Goal: Task Accomplishment & Management: Use online tool/utility

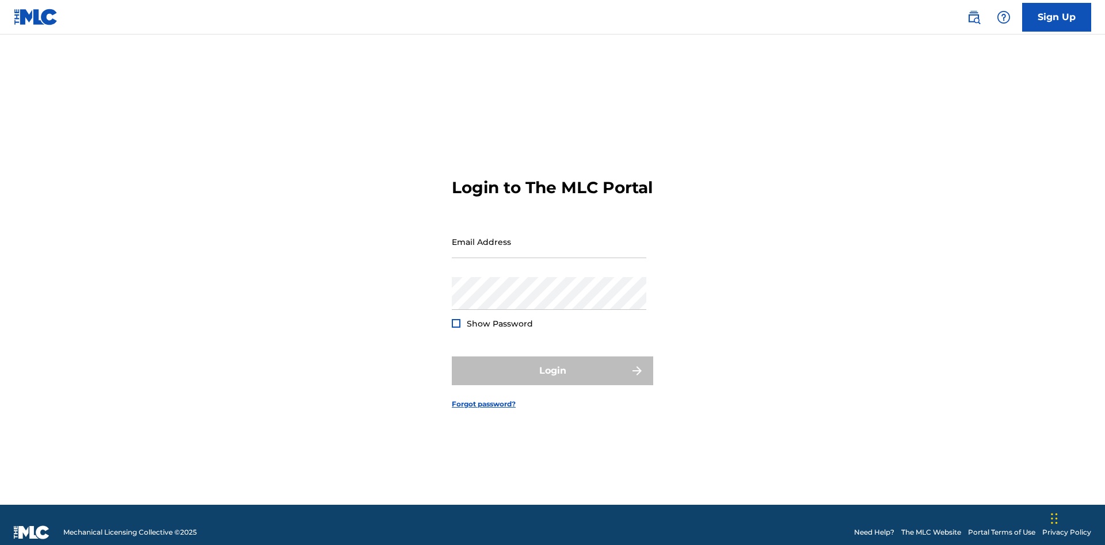
scroll to position [15, 0]
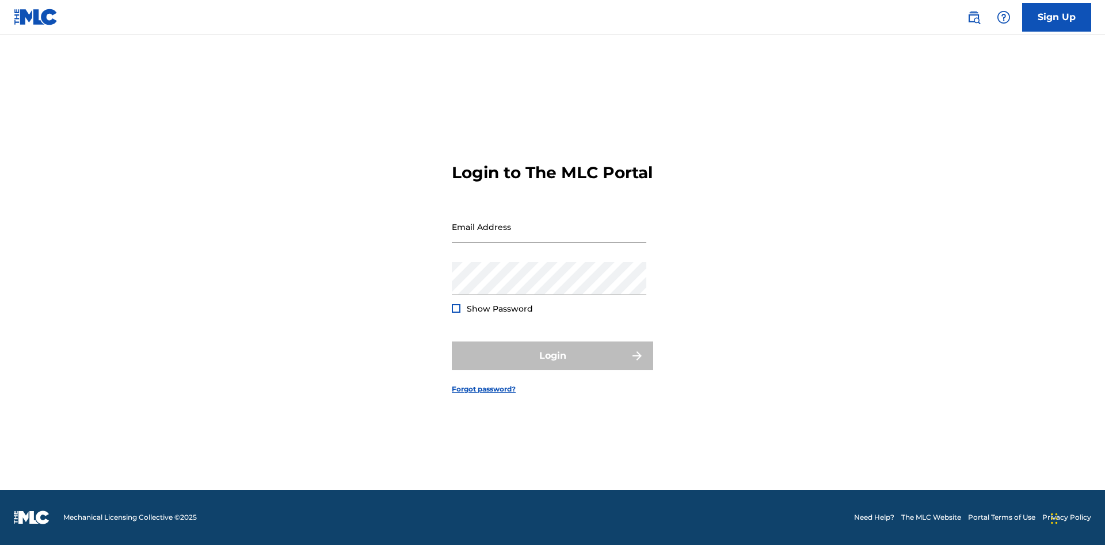
click at [549, 236] on input "Email Address" at bounding box center [549, 227] width 194 height 33
type input "[EMAIL_ADDRESS][DOMAIN_NAME]"
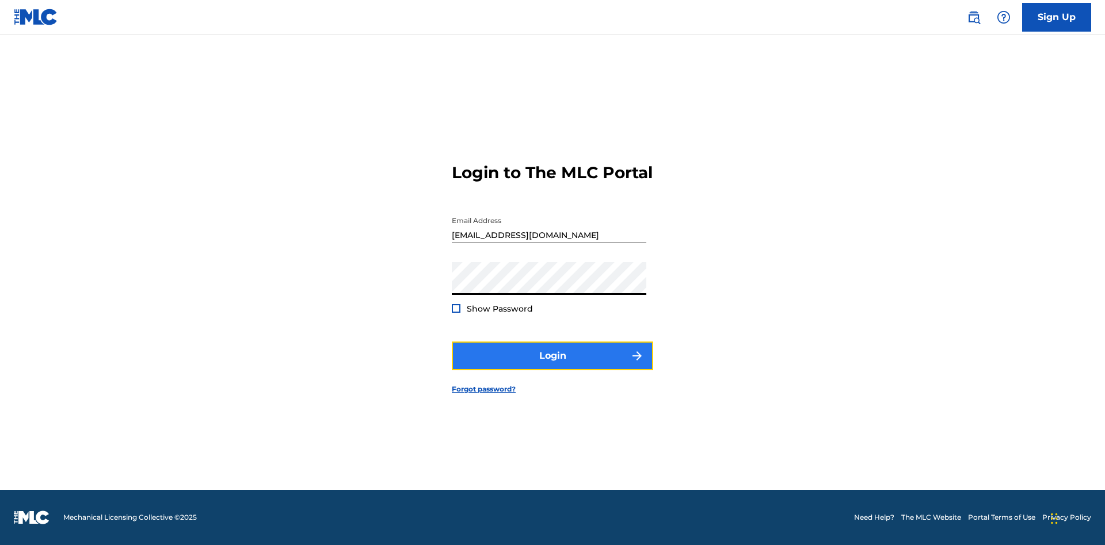
click at [552, 366] on button "Login" at bounding box center [552, 356] width 201 height 29
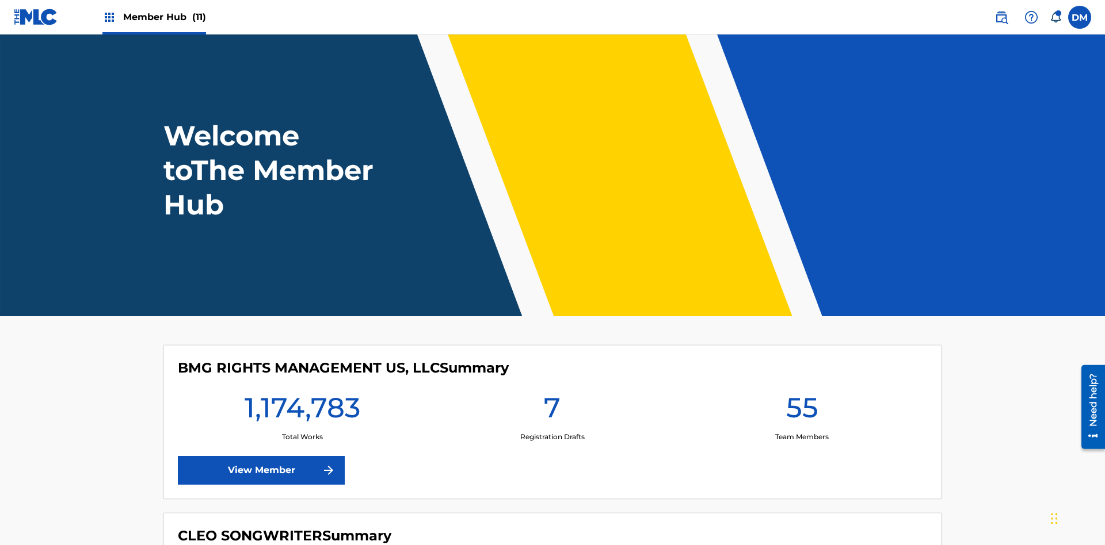
scroll to position [49, 0]
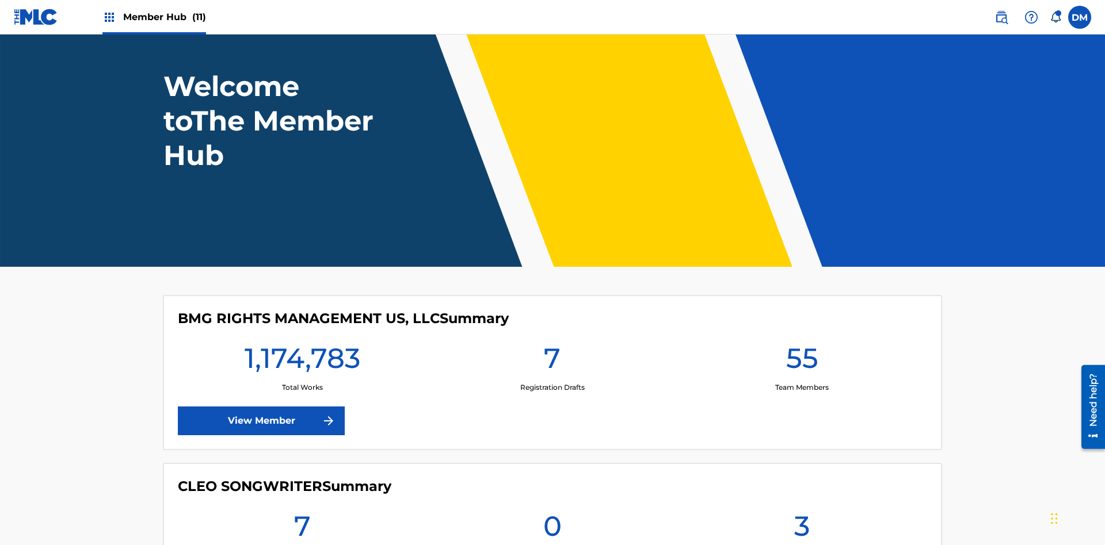
click at [164, 17] on span "Member Hub (11)" at bounding box center [164, 16] width 83 height 13
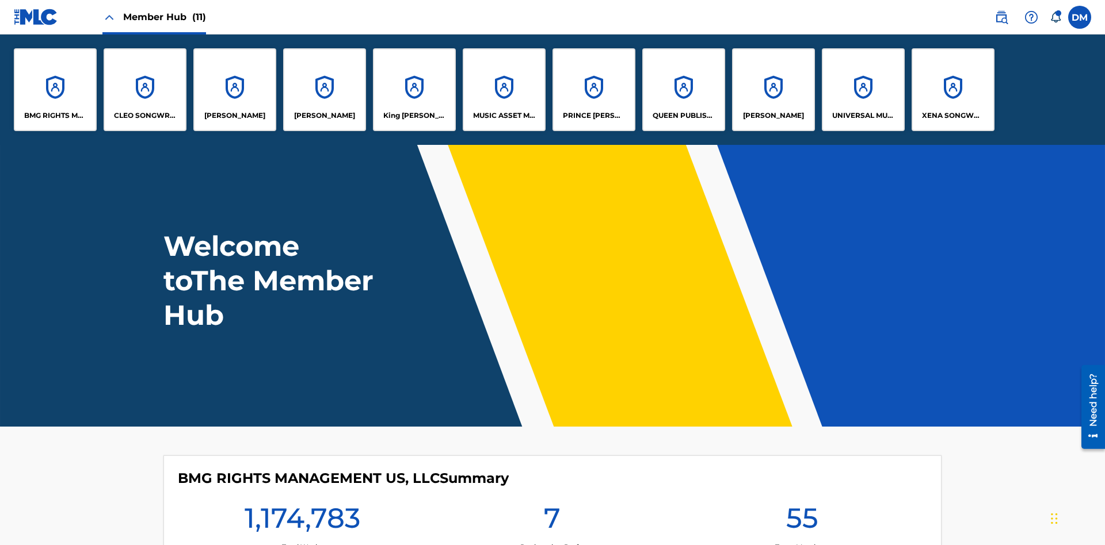
scroll to position [41, 0]
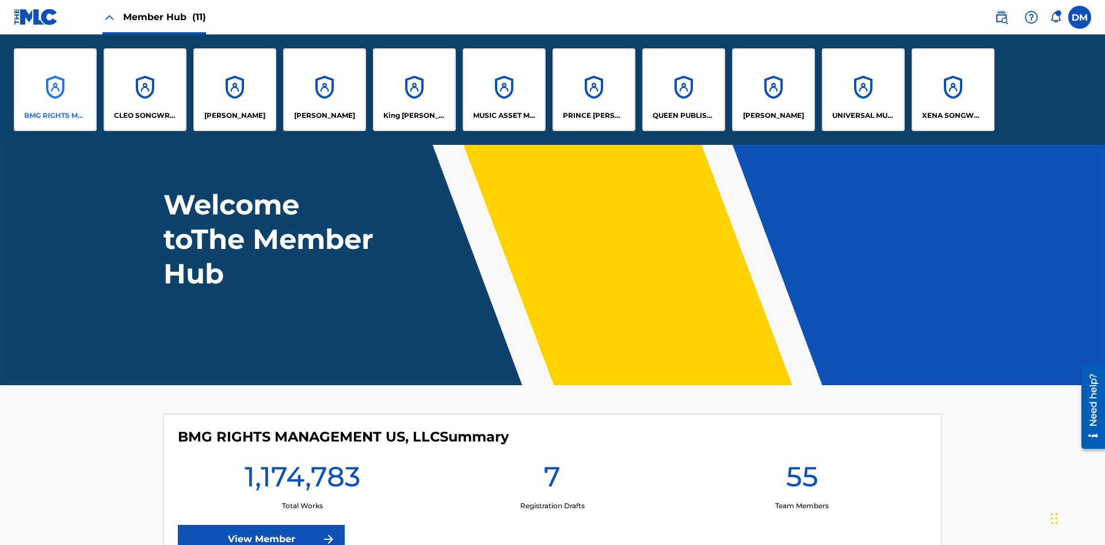
click at [55, 116] on p "BMG RIGHTS MANAGEMENT US, LLC" at bounding box center [55, 115] width 63 height 10
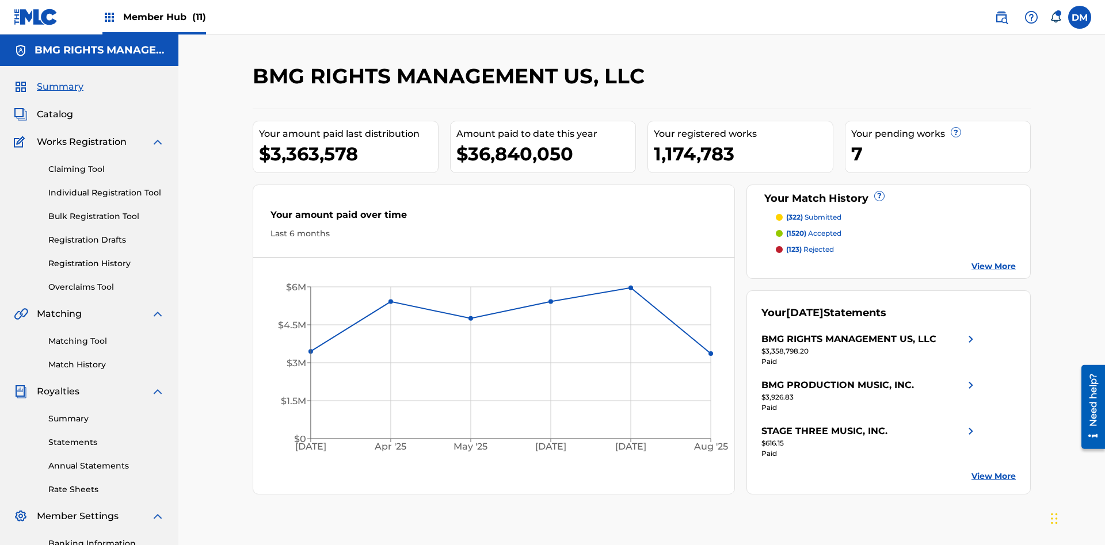
scroll to position [168, 0]
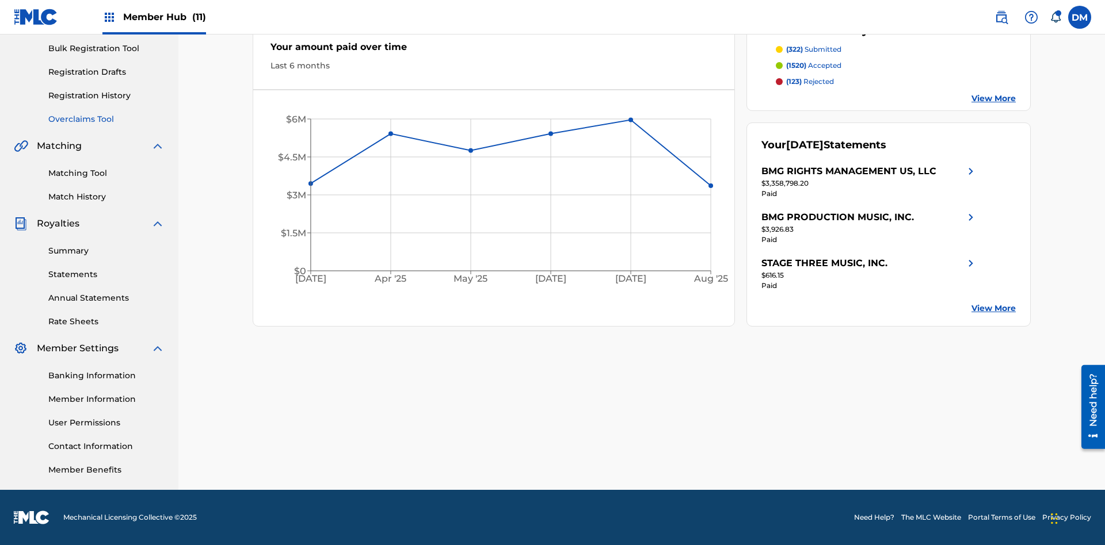
click at [106, 119] on link "Overclaims Tool" at bounding box center [106, 119] width 116 height 12
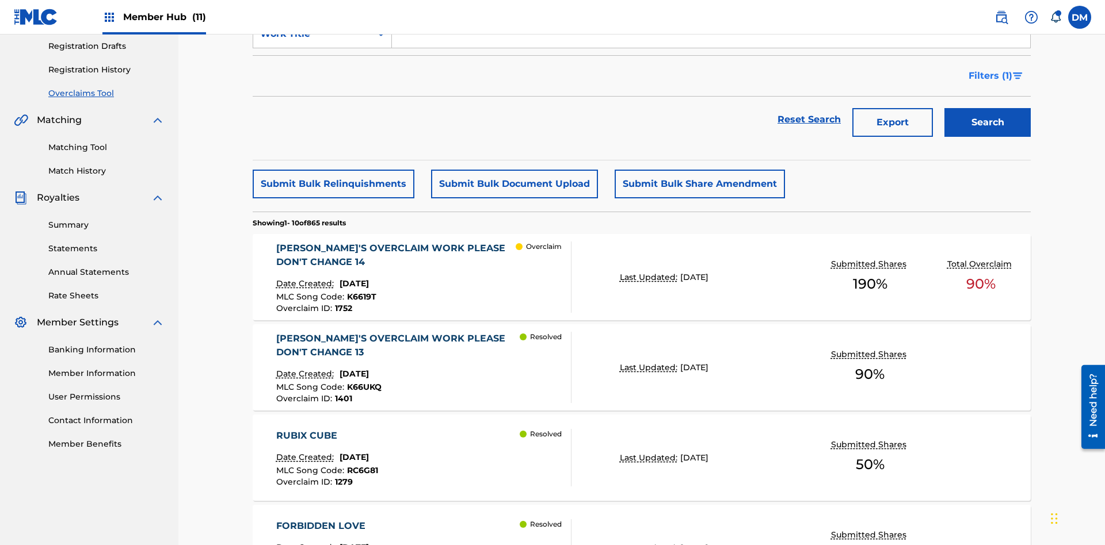
click at [990, 76] on span "Filters ( 1 )" at bounding box center [990, 76] width 44 height 14
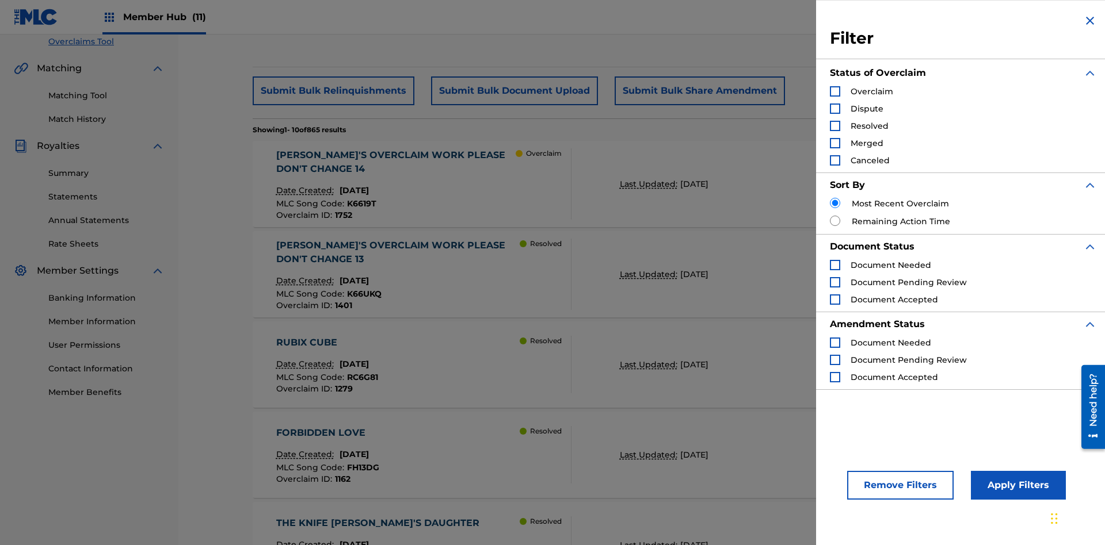
click at [835, 126] on div "Search Form" at bounding box center [835, 126] width 10 height 10
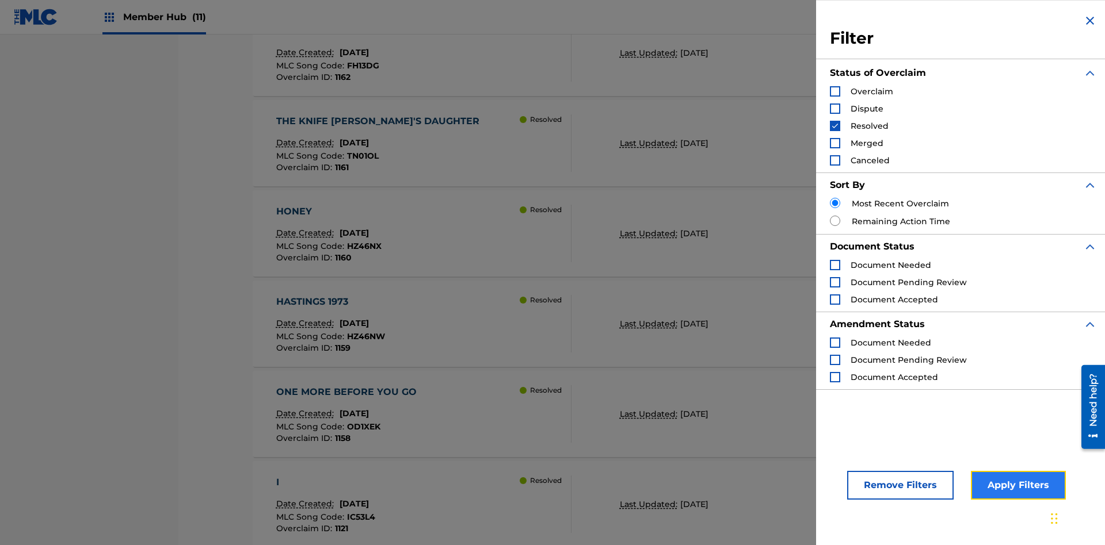
click at [1016, 486] on button "Apply Filters" at bounding box center [1018, 485] width 95 height 29
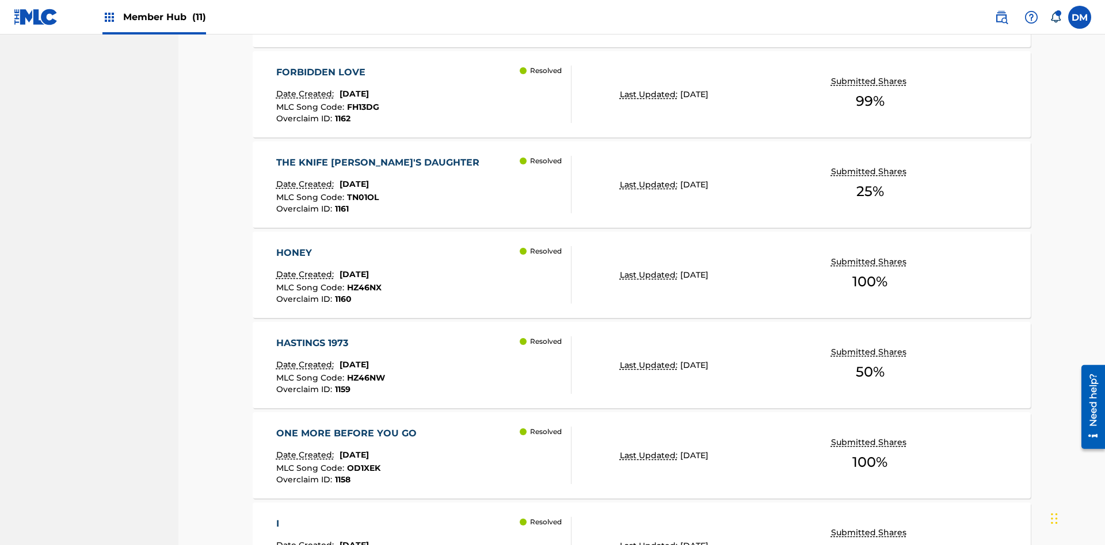
scroll to position [168, 0]
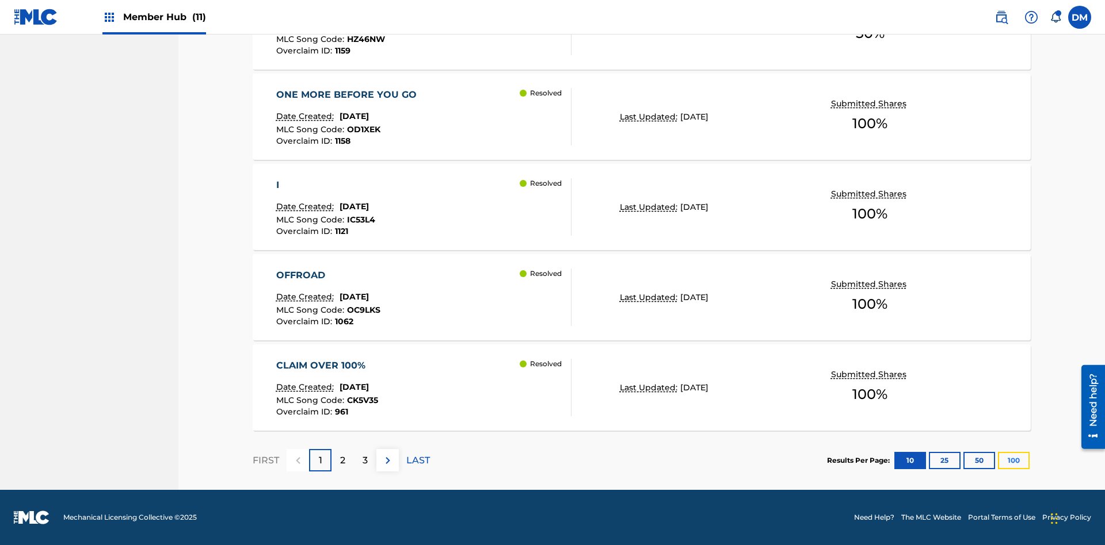
click at [998, 460] on button "100" at bounding box center [1014, 460] width 32 height 17
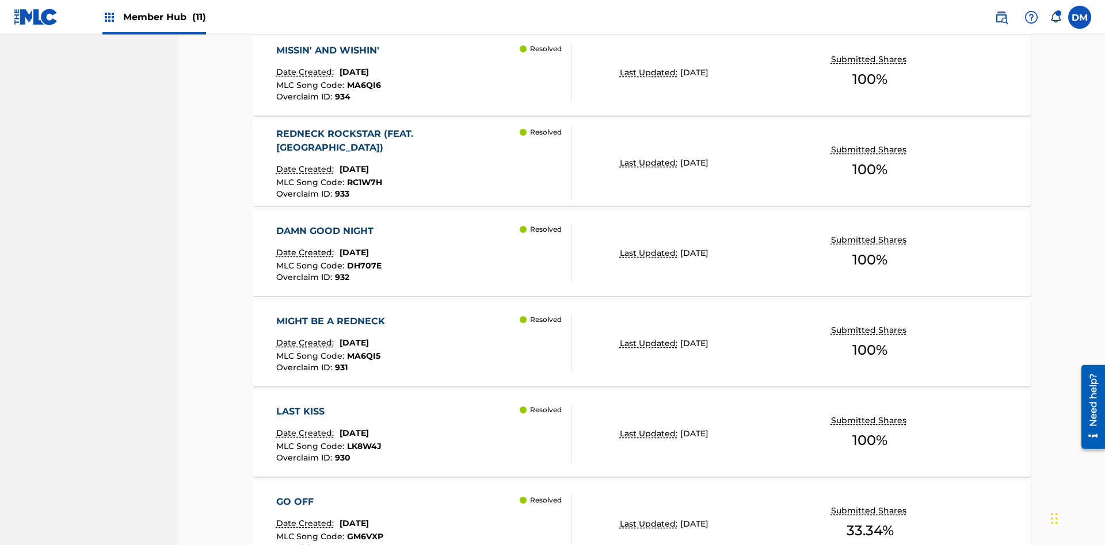
scroll to position [8620, 0]
